Goal: Find specific page/section: Find specific page/section

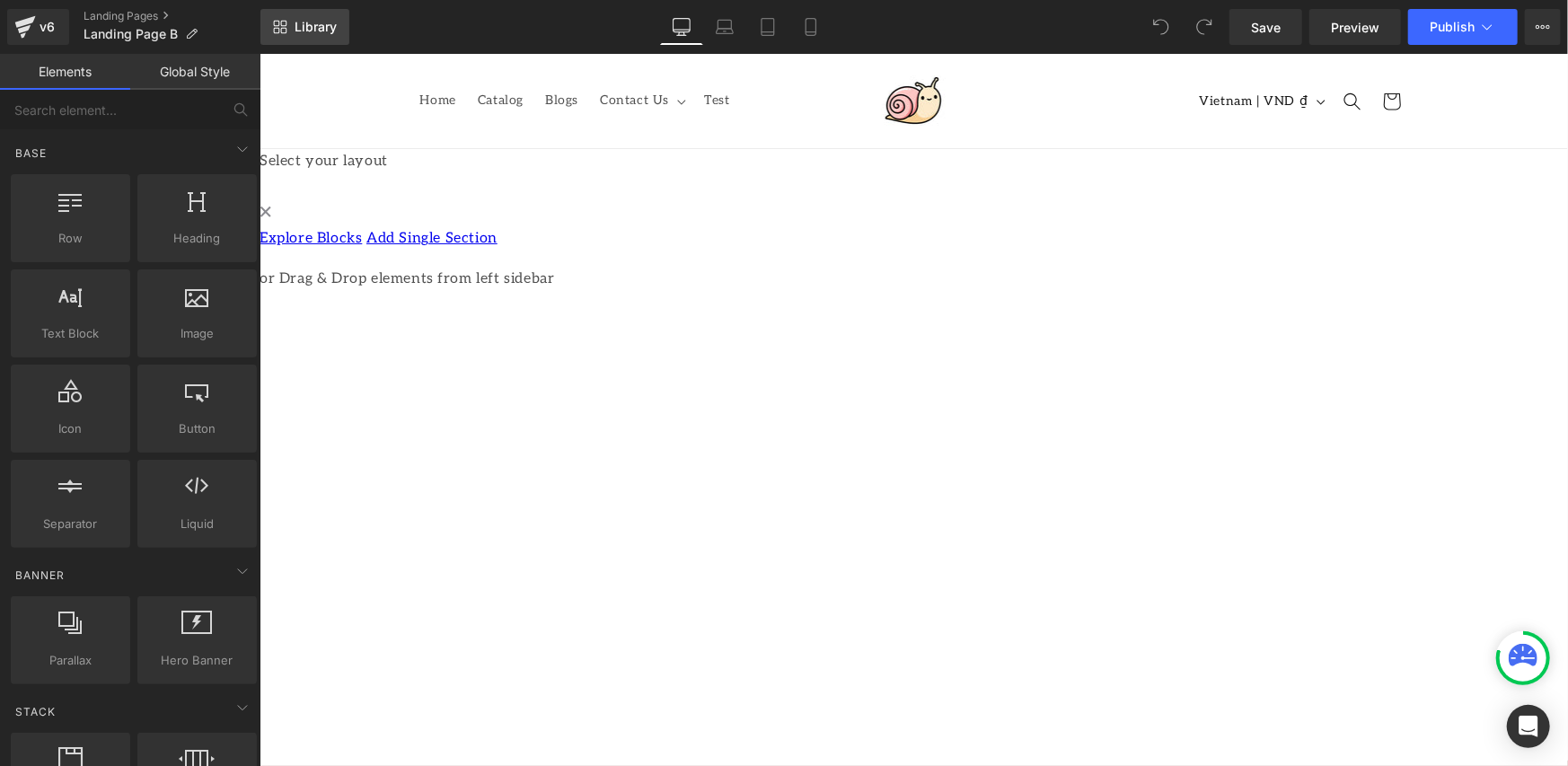
click at [301, 25] on span "Library" at bounding box center [316, 27] width 42 height 16
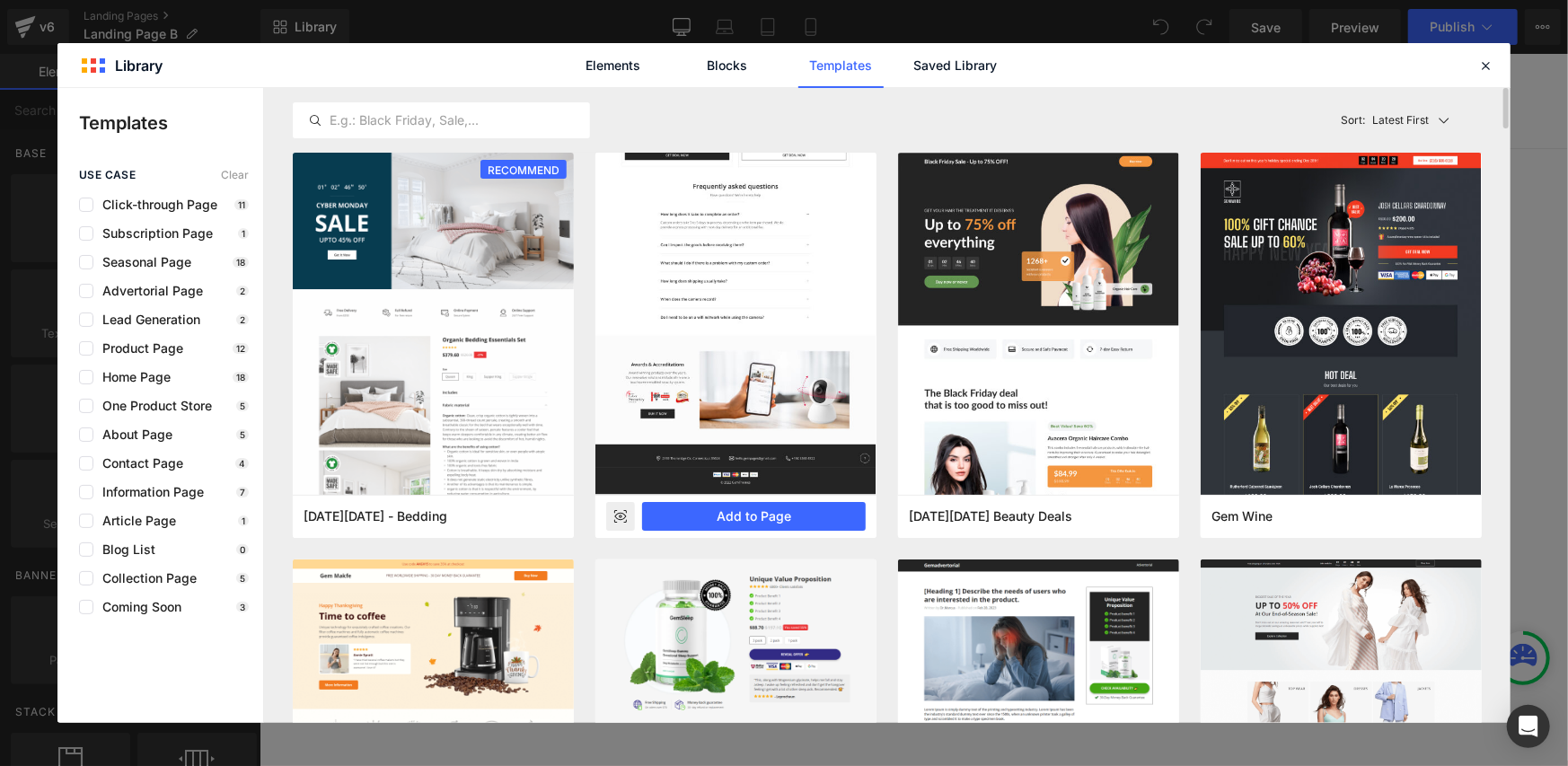
click at [617, 518] on icon at bounding box center [621, 516] width 11 height 8
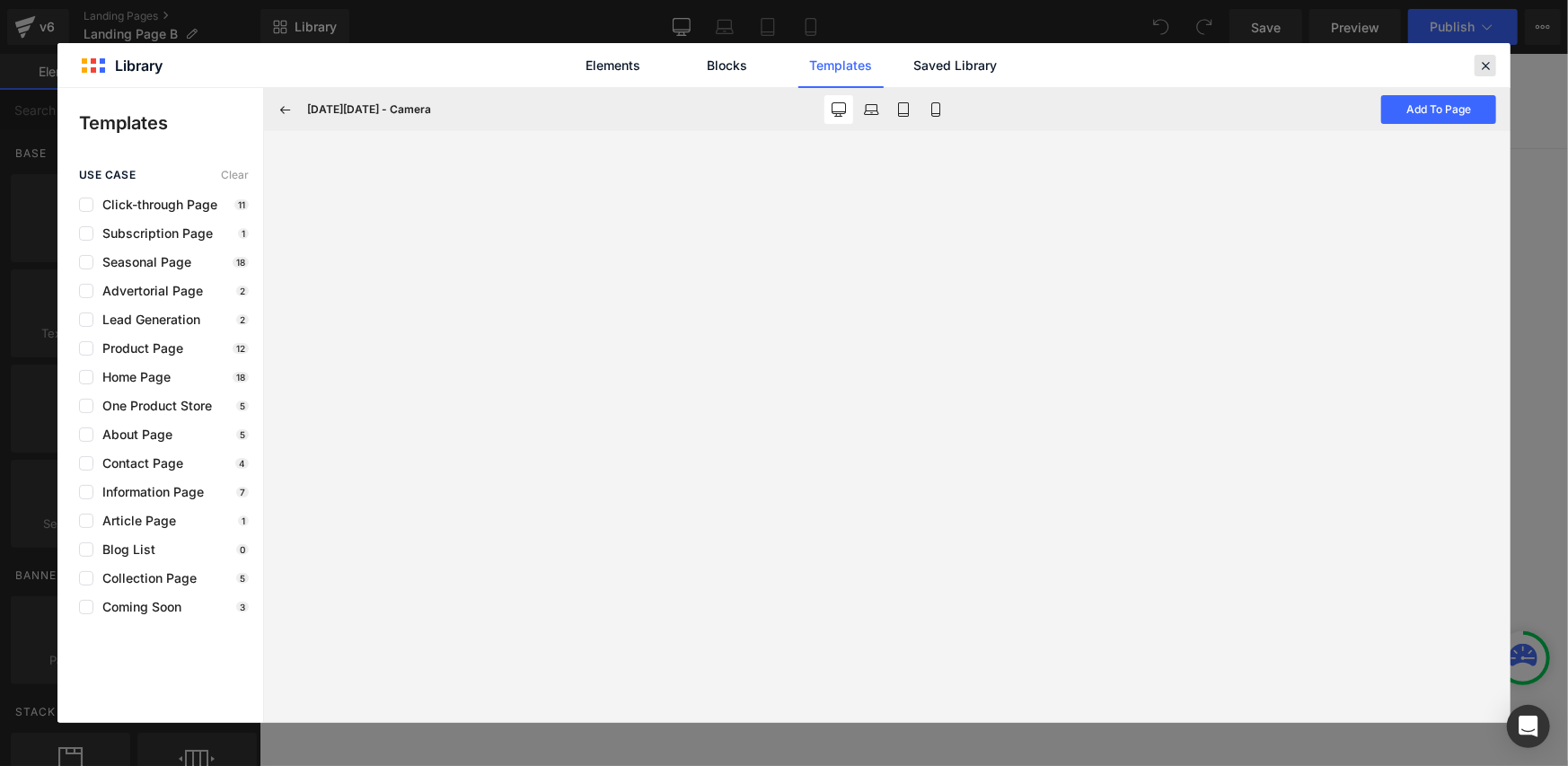
click at [1482, 58] on icon at bounding box center [1484, 65] width 16 height 16
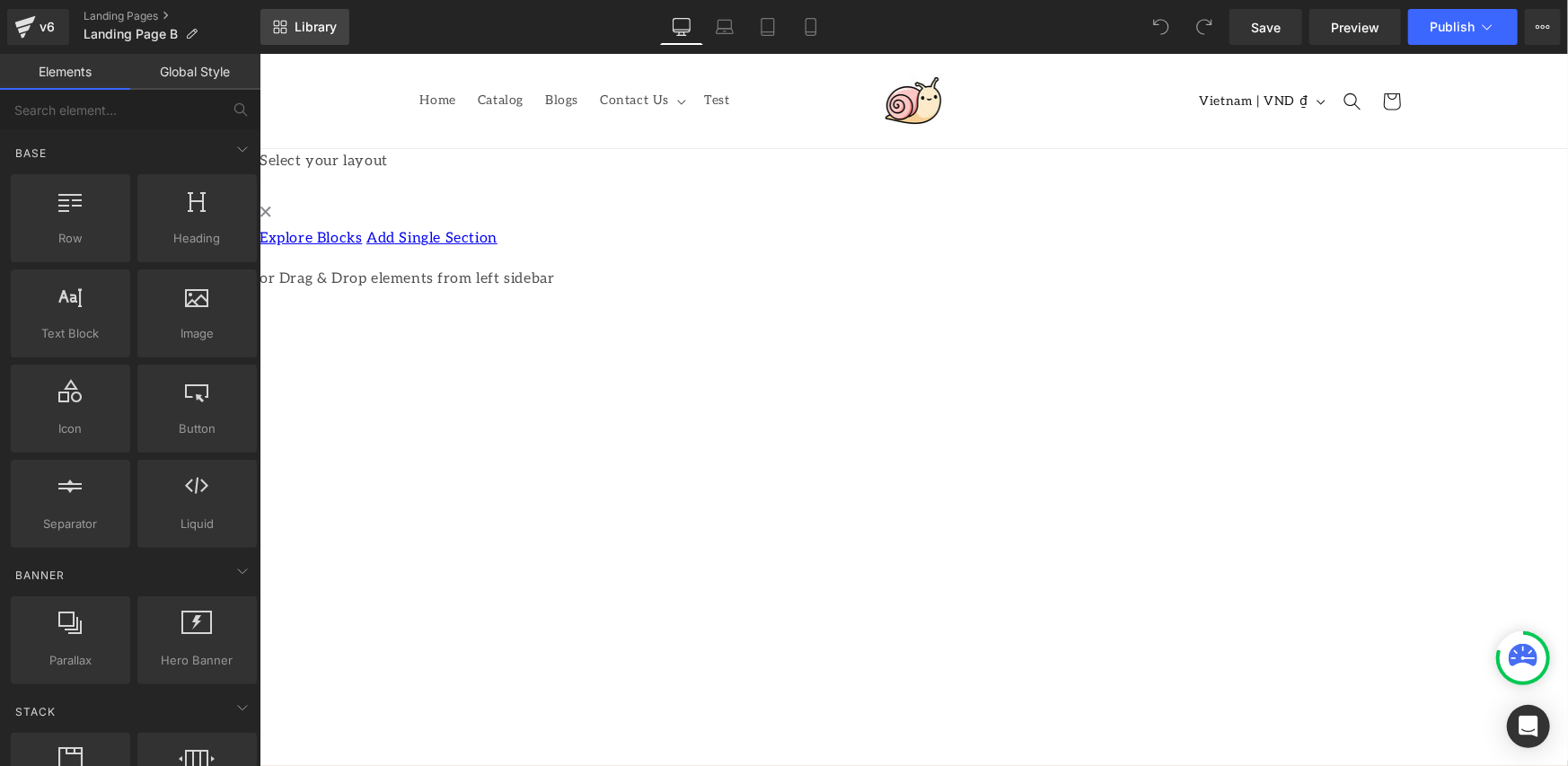
click at [301, 28] on span "Library" at bounding box center [316, 27] width 42 height 16
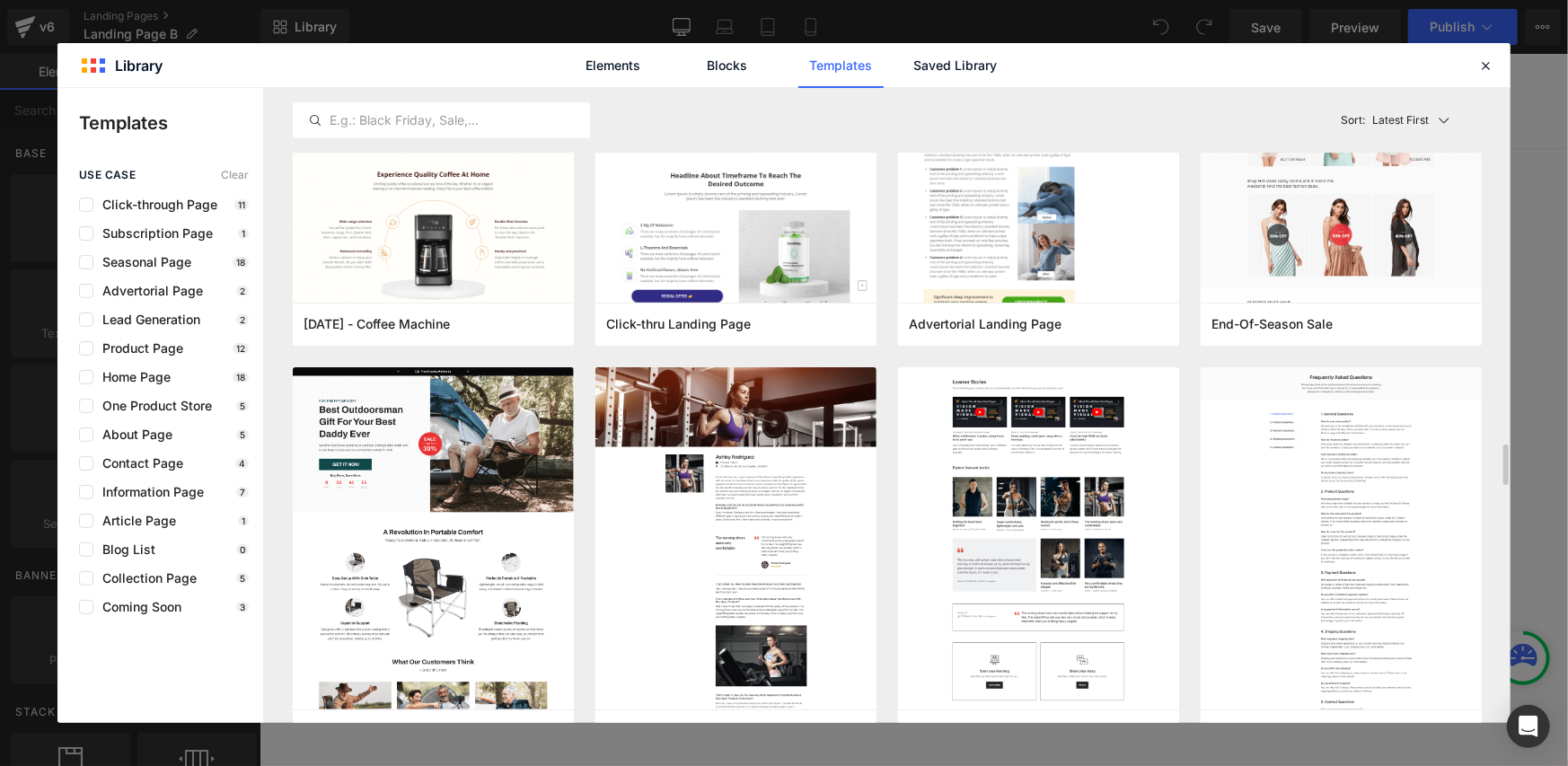
scroll to position [898, 0]
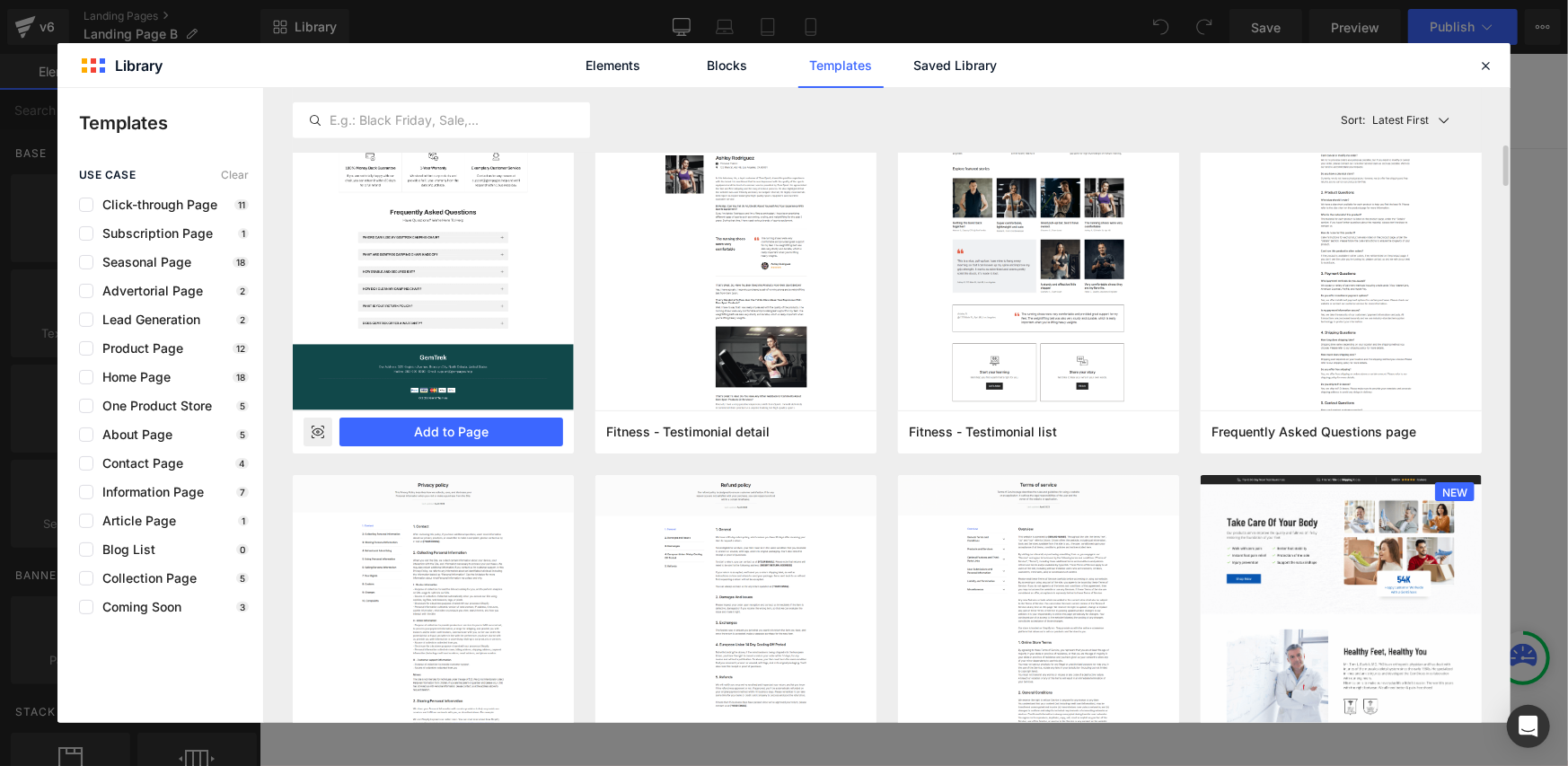
click at [323, 431] on icon at bounding box center [318, 432] width 11 height 8
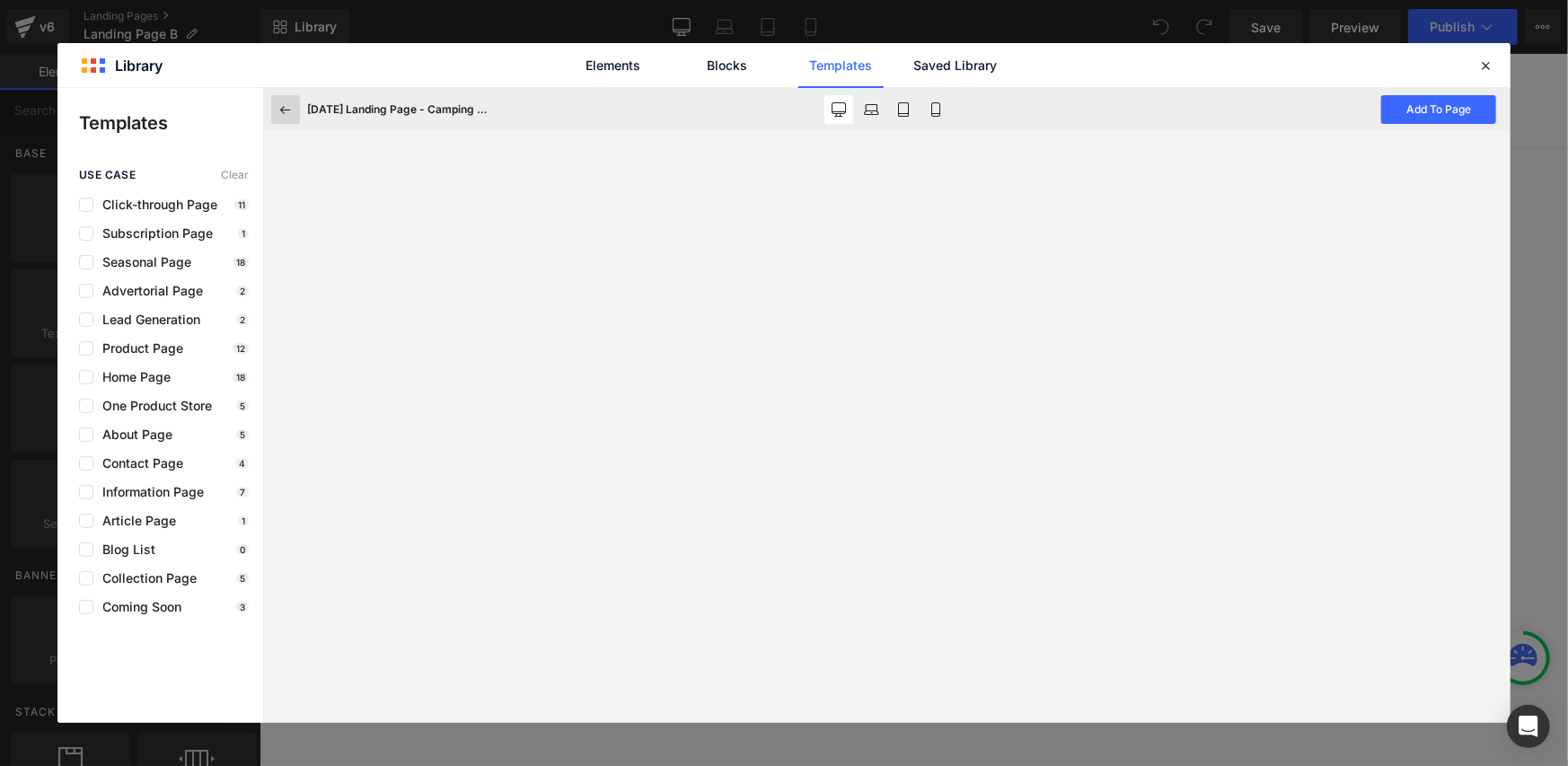
click at [293, 105] on icon at bounding box center [285, 109] width 16 height 16
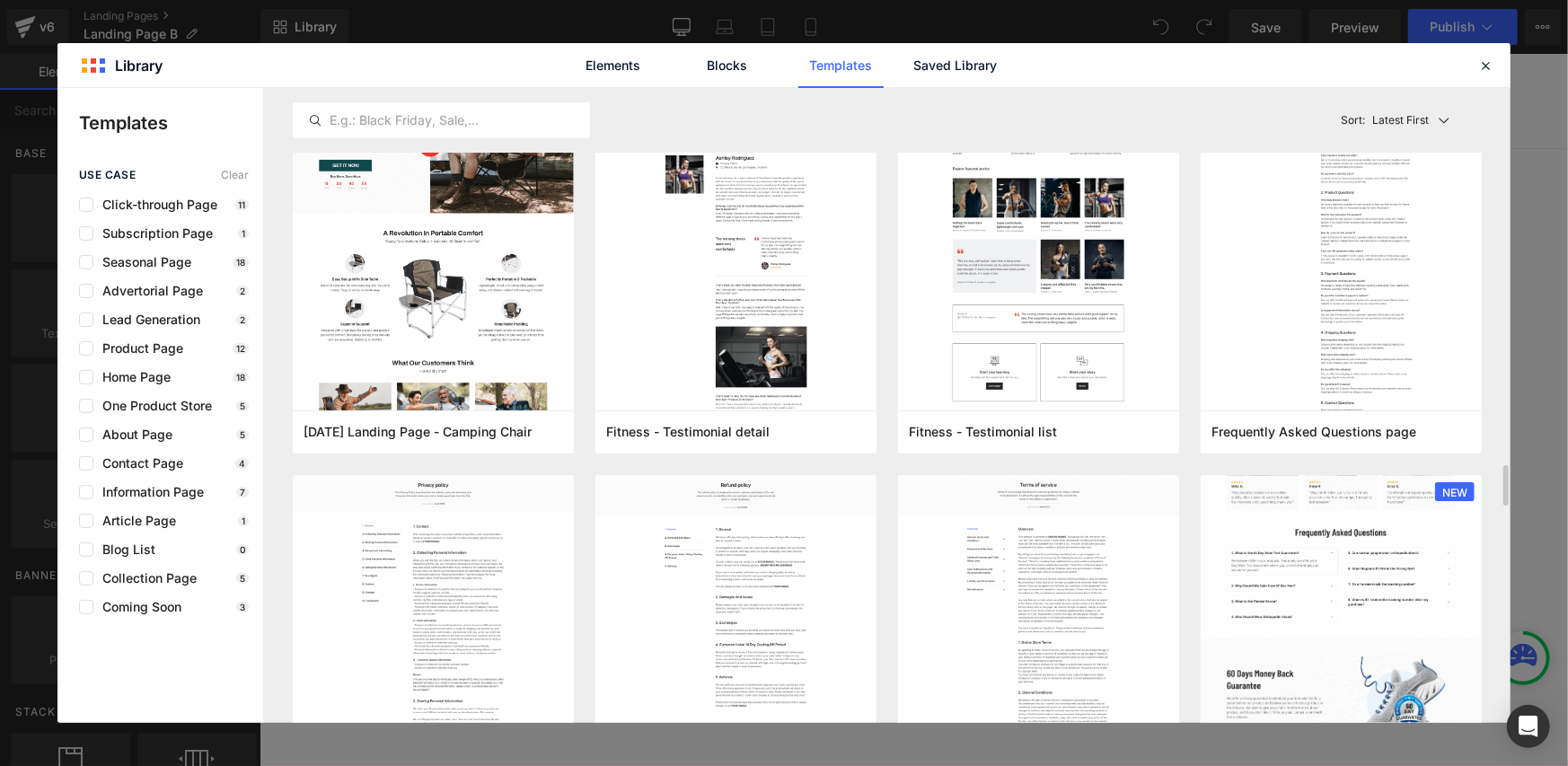
scroll to position [1197, 0]
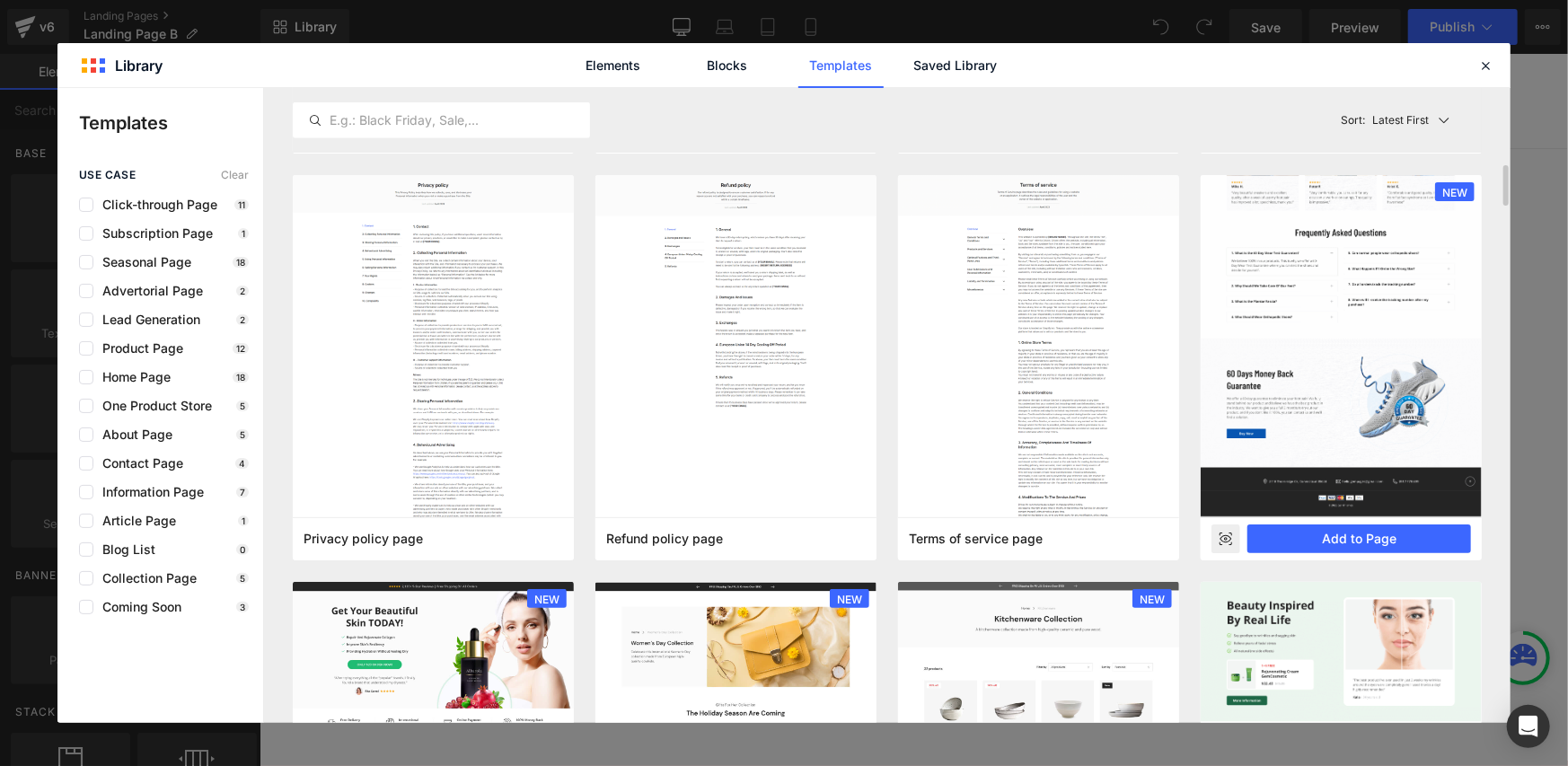
click at [1230, 530] on rect at bounding box center [1226, 539] width 29 height 29
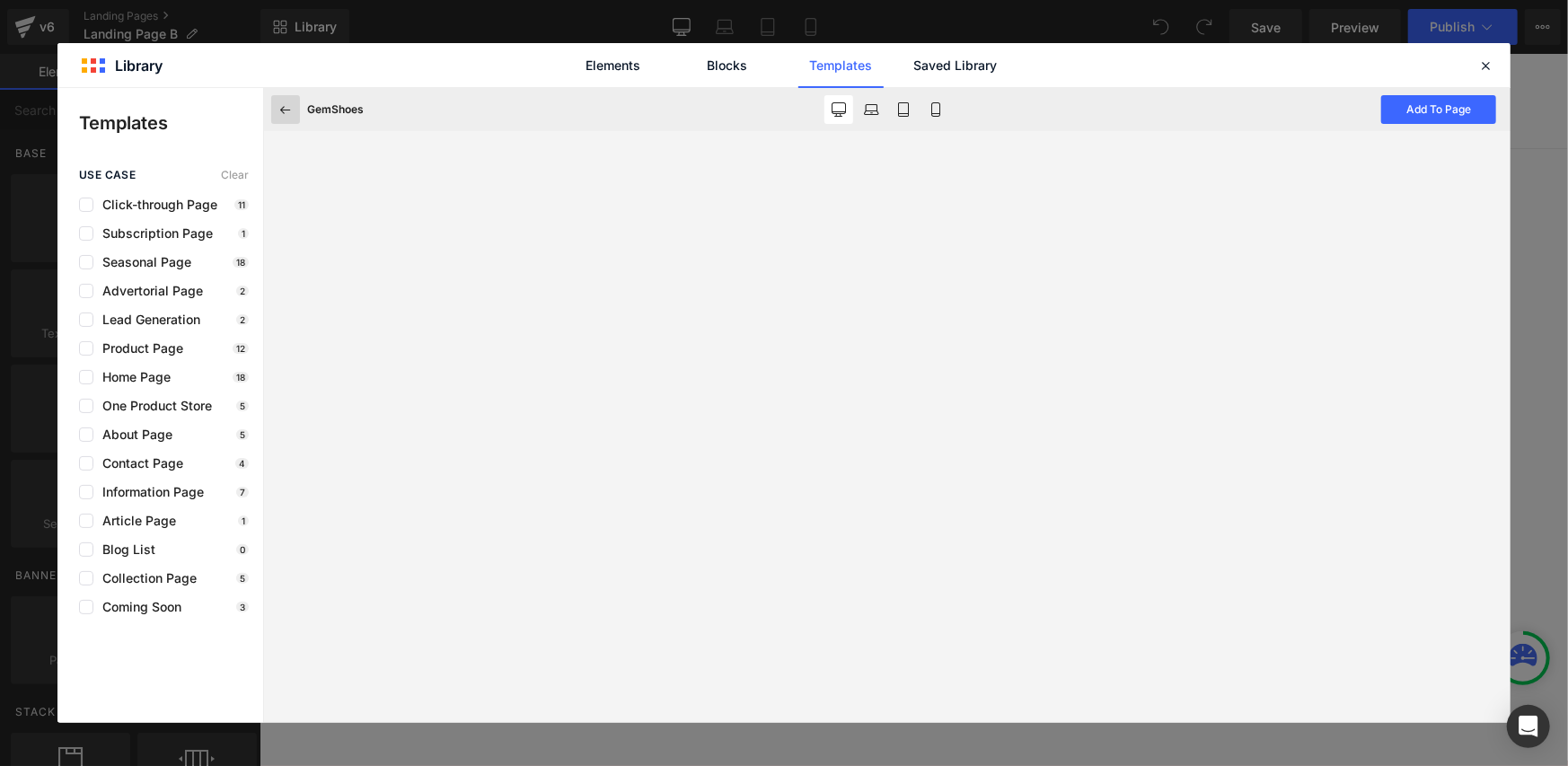
click at [289, 102] on icon at bounding box center [285, 109] width 16 height 16
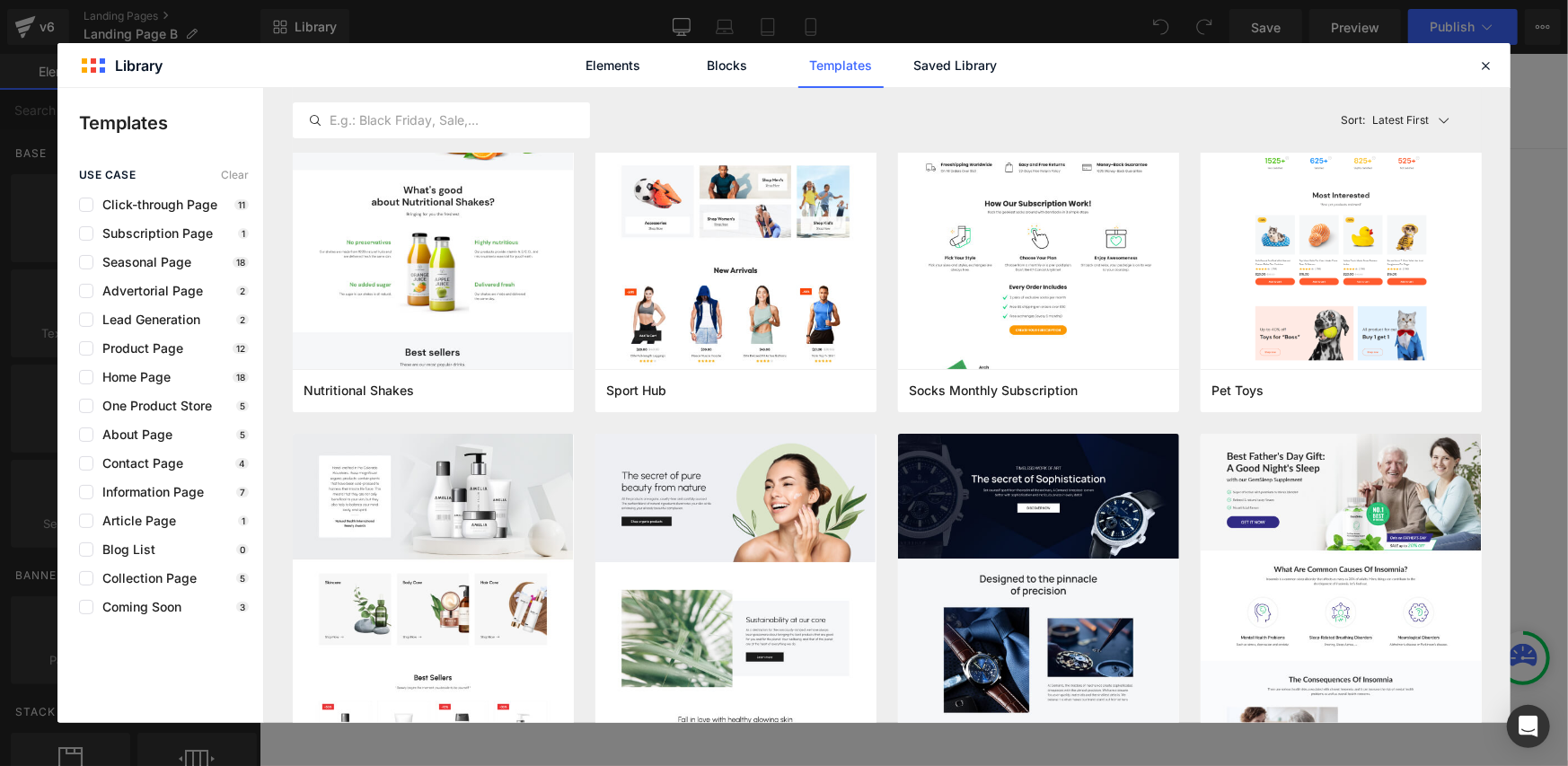
scroll to position [4793, 0]
